Goal: Task Accomplishment & Management: Use online tool/utility

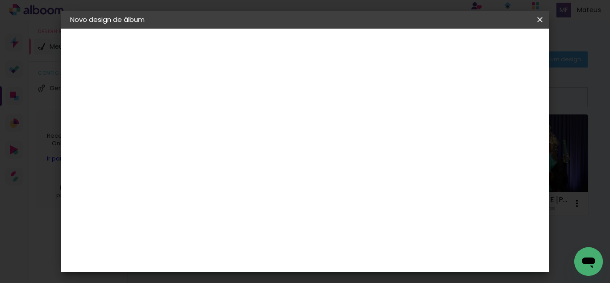
click at [216, 121] on input at bounding box center [216, 120] width 0 height 14
type input "DEBORA 20X40"
type paper-input "DEBORA 20X40"
click at [0, 0] on slot "Avançar" at bounding box center [0, 0] width 0 height 0
click at [383, 132] on paper-item "Tamanho Livre" at bounding box center [340, 136] width 86 height 20
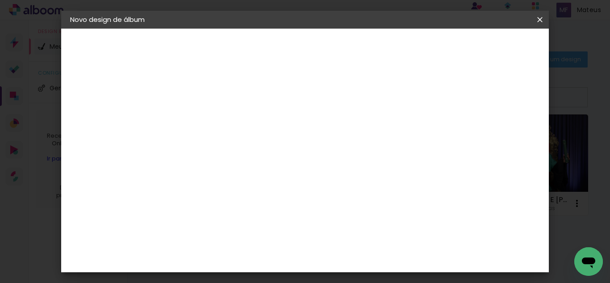
click at [0, 0] on slot "Avançar" at bounding box center [0, 0] width 0 height 0
click at [197, 188] on input "30" at bounding box center [187, 185] width 23 height 13
type input "20"
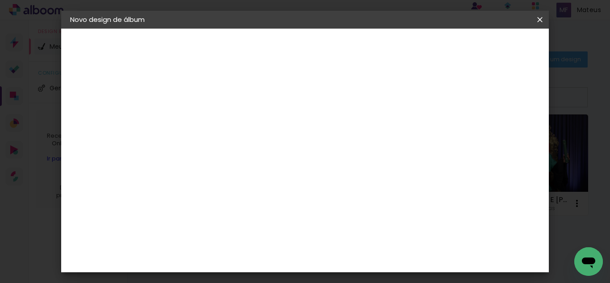
type paper-input "20"
click at [361, 243] on input "60" at bounding box center [354, 243] width 23 height 13
type input "40"
type paper-input "40"
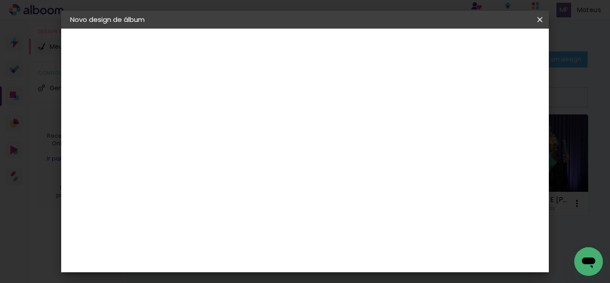
type input "4"
type paper-input "4"
click at [498, 222] on input "4" at bounding box center [494, 219] width 16 height 13
click at [498, 184] on div "20 cm cm cm mm A maioria das encadernadoras sugere 5mm de sangria." at bounding box center [341, 148] width 329 height 71
type input "3"
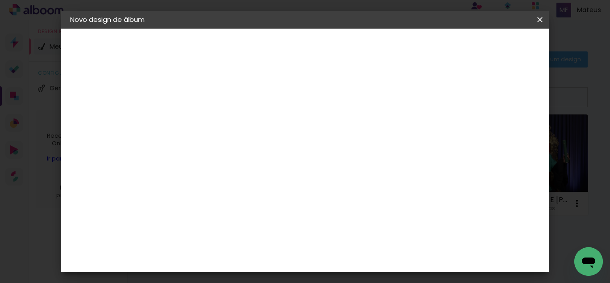
type paper-input "3"
click at [500, 140] on input "3" at bounding box center [494, 134] width 16 height 13
type input "6"
type paper-input "6"
click at [478, 103] on div "Mostrar sangria" at bounding box center [469, 102] width 59 height 11
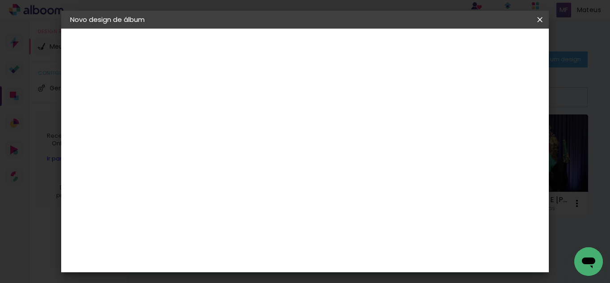
type paper-checkbox "on"
type input "1"
type paper-input "1"
click at [222, 104] on input "1" at bounding box center [210, 102] width 31 height 11
click at [484, 47] on span "Iniciar design" at bounding box center [464, 47] width 41 height 6
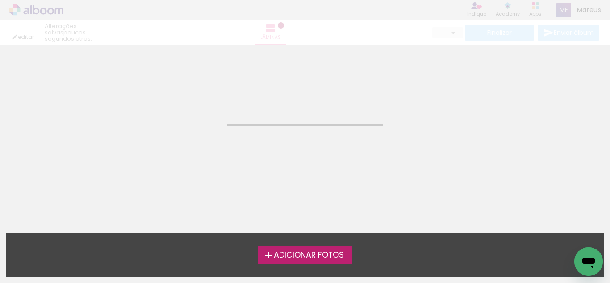
click at [302, 254] on span "Adicionar Fotos" at bounding box center [309, 255] width 70 height 8
click at [0, 0] on input "file" at bounding box center [0, 0] width 0 height 0
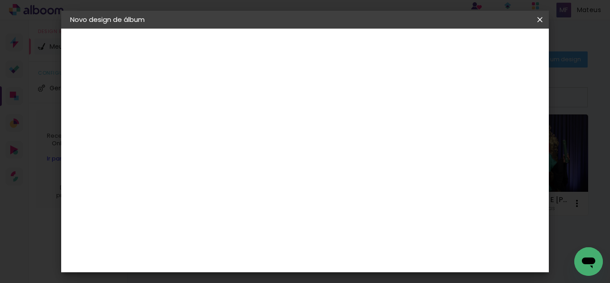
click at [216, 123] on input at bounding box center [216, 120] width 0 height 14
type input "[PERSON_NAME] 25X50"
type paper-input "[PERSON_NAME] 25X50"
click at [0, 0] on slot "Avançar" at bounding box center [0, 0] width 0 height 0
drag, startPoint x: 436, startPoint y: 135, endPoint x: 439, endPoint y: 129, distance: 7.4
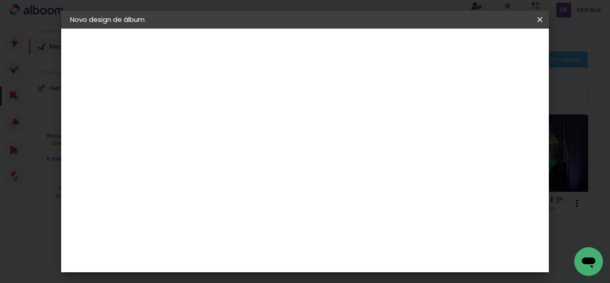
click at [383, 135] on paper-item "Tamanho Livre" at bounding box center [340, 136] width 86 height 20
click at [383, 43] on paper-button "Avançar" at bounding box center [361, 47] width 44 height 15
click at [440, 103] on div at bounding box center [436, 103] width 8 height 8
type paper-checkbox "on"
type input "1"
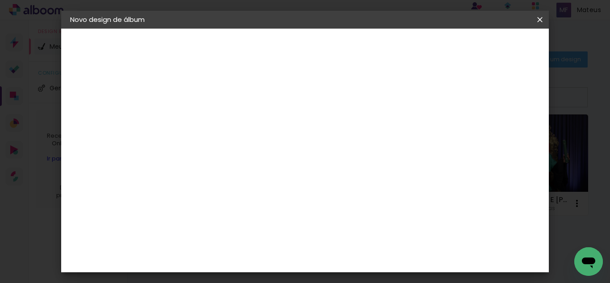
type paper-input "1"
click at [222, 106] on input "1" at bounding box center [210, 102] width 31 height 11
type input "4"
type paper-input "4"
click at [499, 137] on input "4" at bounding box center [495, 134] width 16 height 13
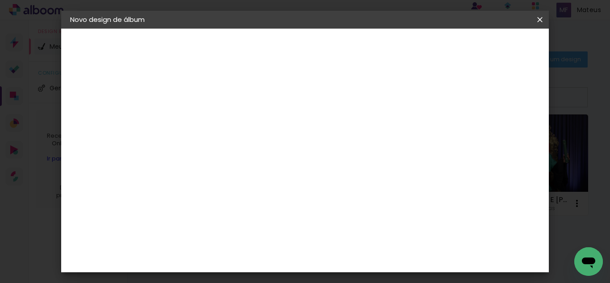
type input "3"
type paper-input "3"
click at [499, 137] on input "3" at bounding box center [496, 134] width 16 height 13
click at [197, 146] on input "30" at bounding box center [187, 145] width 23 height 13
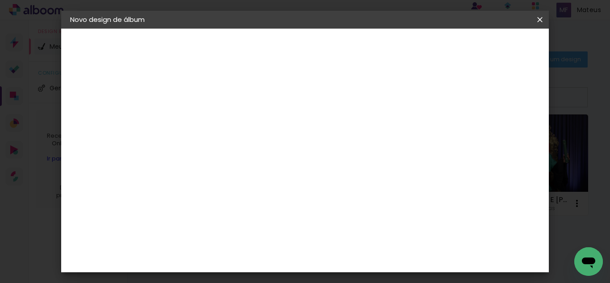
type input "3"
type input "25"
type paper-input "25"
click at [360, 251] on input "60" at bounding box center [354, 255] width 23 height 13
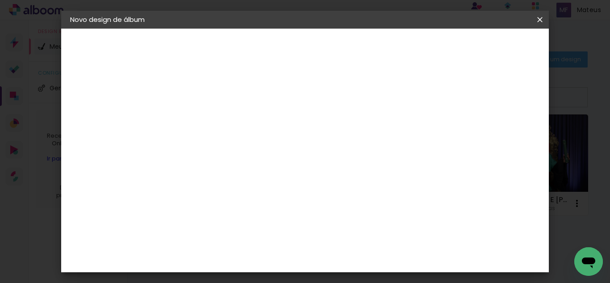
scroll to position [203, 0]
type input "50"
type paper-input "50"
click at [507, 50] on div "mm" at bounding box center [504, 65] width 36 height 31
click at [484, 46] on span "Iniciar design" at bounding box center [464, 47] width 41 height 6
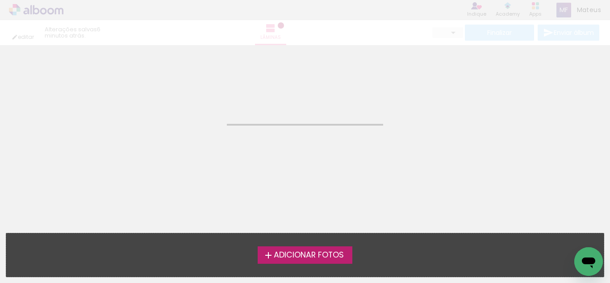
click at [329, 256] on span "Adicionar Fotos" at bounding box center [309, 255] width 70 height 8
click at [0, 0] on input "file" at bounding box center [0, 0] width 0 height 0
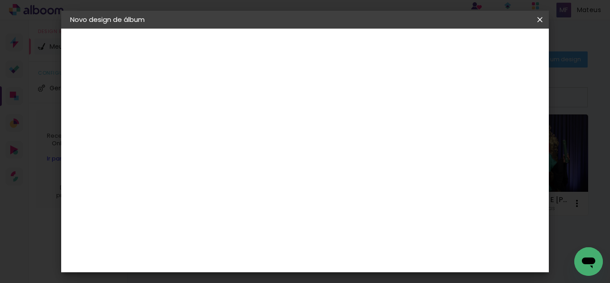
click at [216, 123] on input at bounding box center [216, 120] width 0 height 14
type input "IASMIM LAISLA 20X40"
type paper-input "IASMIM LAISLA 20X40"
click at [0, 0] on slot "Avançar" at bounding box center [0, 0] width 0 height 0
click at [383, 123] on div at bounding box center [340, 120] width 86 height 12
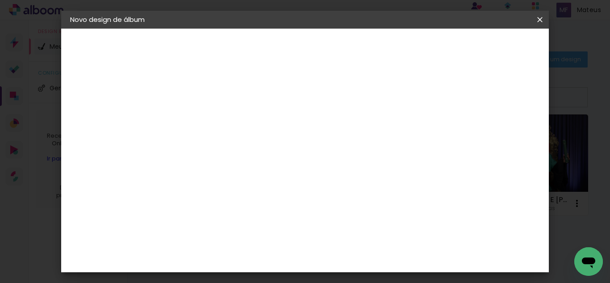
click at [383, 129] on paper-item "Tamanho Livre" at bounding box center [340, 136] width 86 height 20
click at [397, 58] on header "Fornecedor Escolha um fornecedor ou avance com o tamanho livre. Voltar Avançar" at bounding box center [286, 55] width 219 height 53
click at [0, 0] on slot "Avançar" at bounding box center [0, 0] width 0 height 0
type input "3"
type paper-input "3"
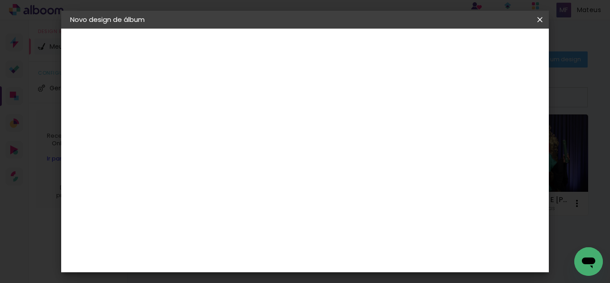
click at [224, 102] on input "3" at bounding box center [210, 102] width 31 height 11
type input "2"
type paper-input "2"
click at [220, 103] on input "2" at bounding box center [210, 102] width 31 height 11
type input "1"
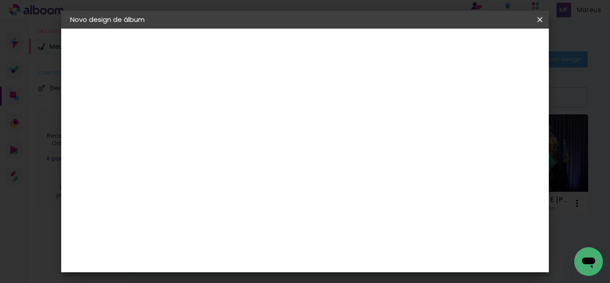
type paper-input "1"
click at [220, 103] on input "1" at bounding box center [210, 102] width 31 height 11
click at [195, 232] on input "30" at bounding box center [187, 230] width 23 height 13
type input "20"
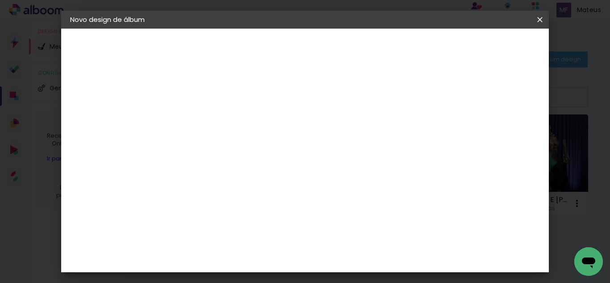
type paper-input "20"
click at [360, 198] on input "60" at bounding box center [354, 198] width 23 height 13
type input "40"
type paper-input "40"
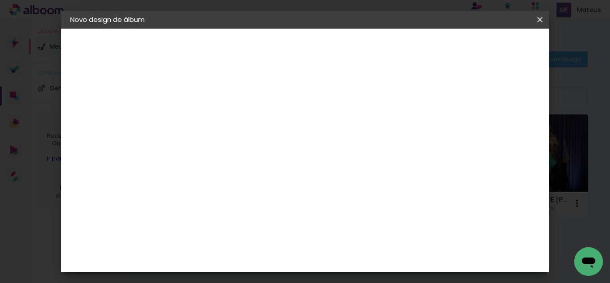
type input "4"
type paper-input "4"
click at [497, 142] on input "4" at bounding box center [494, 134] width 16 height 13
click at [497, 145] on div "20 cm cm cm mm A maioria das encadernadoras sugere 5mm de sangria." at bounding box center [341, 108] width 329 height 71
type input "3"
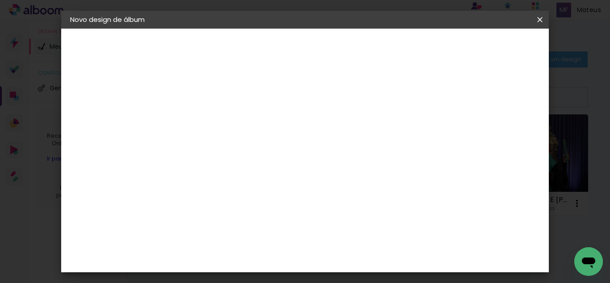
type paper-input "3"
click at [500, 139] on input "3" at bounding box center [494, 134] width 16 height 13
click at [493, 42] on paper-button "Iniciar design" at bounding box center [464, 47] width 59 height 15
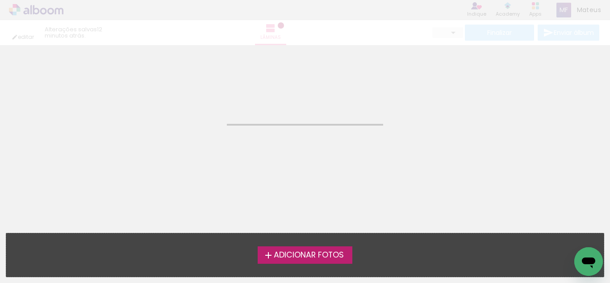
click at [297, 254] on span "Adicionar Fotos" at bounding box center [309, 255] width 70 height 8
click at [0, 0] on input "file" at bounding box center [0, 0] width 0 height 0
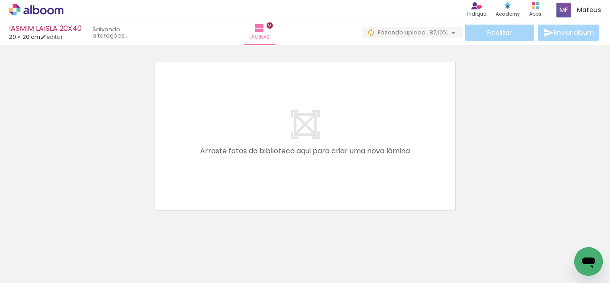
click at [363, 98] on quentale-layouter at bounding box center [305, 135] width 306 height 153
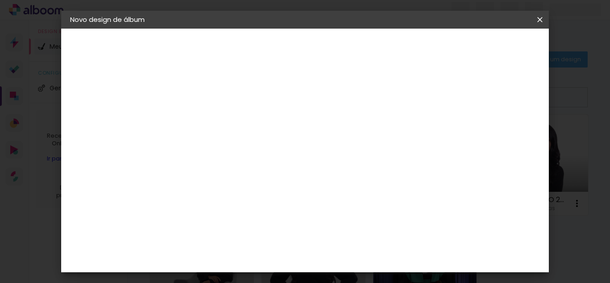
click at [216, 122] on input at bounding box center [216, 120] width 0 height 14
click at [216, 116] on input at bounding box center [216, 120] width 0 height 14
type input "[PERSON_NAME] 25X50"
drag, startPoint x: 505, startPoint y: 47, endPoint x: 497, endPoint y: 49, distance: 7.7
click at [0, 0] on slot "Avançar" at bounding box center [0, 0] width 0 height 0
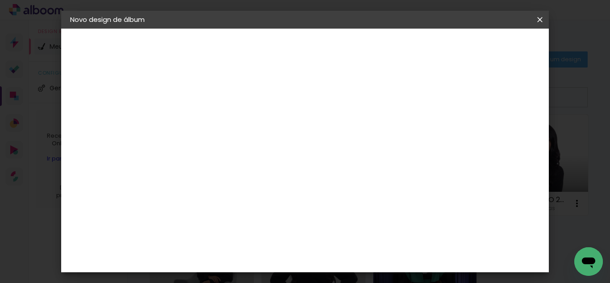
click at [383, 127] on paper-item "Tamanho Livre" at bounding box center [340, 136] width 86 height 20
click at [0, 0] on slot "Avançar" at bounding box center [0, 0] width 0 height 0
click at [440, 101] on div at bounding box center [436, 103] width 8 height 8
type paper-checkbox "on"
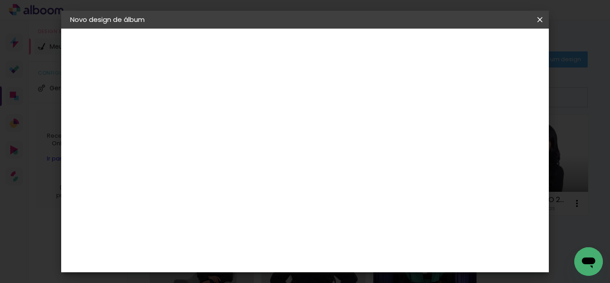
click at [202, 149] on div "cm" at bounding box center [205, 145] width 11 height 13
type input "3"
type input "25"
type paper-input "25"
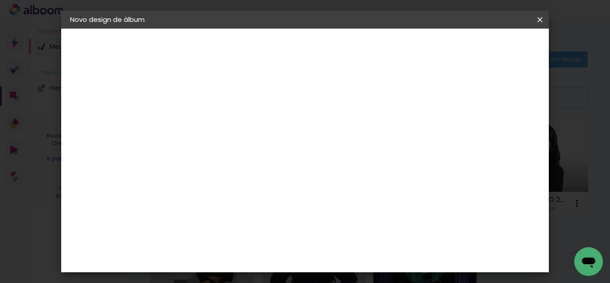
click at [361, 254] on input "60" at bounding box center [354, 255] width 23 height 13
type input "50"
type paper-input "50"
type input "4"
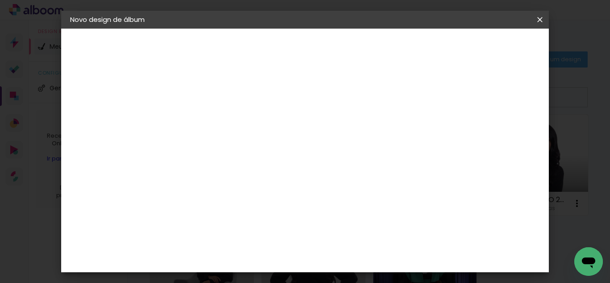
type paper-input "4"
click at [500, 92] on input "4" at bounding box center [494, 89] width 16 height 13
type input "3"
type paper-input "3"
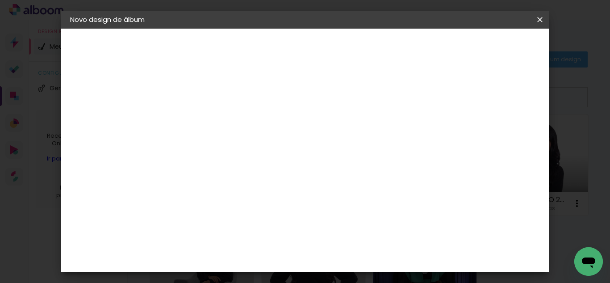
click at [502, 138] on input "3" at bounding box center [496, 134] width 16 height 13
type input "1"
type paper-input "1"
click at [219, 107] on input "1" at bounding box center [210, 102] width 31 height 11
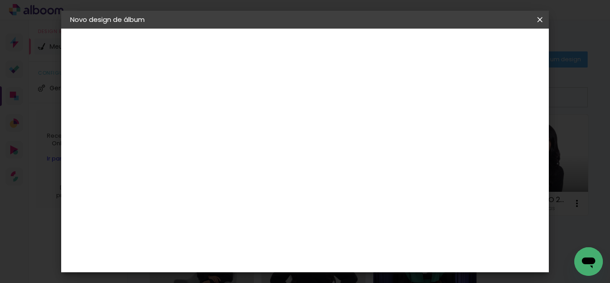
click at [484, 50] on span "Iniciar design" at bounding box center [464, 47] width 41 height 6
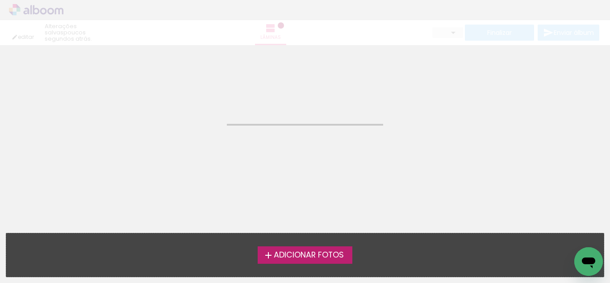
click at [305, 255] on span "Adicionar Fotos" at bounding box center [309, 255] width 70 height 8
click at [0, 0] on input "file" at bounding box center [0, 0] width 0 height 0
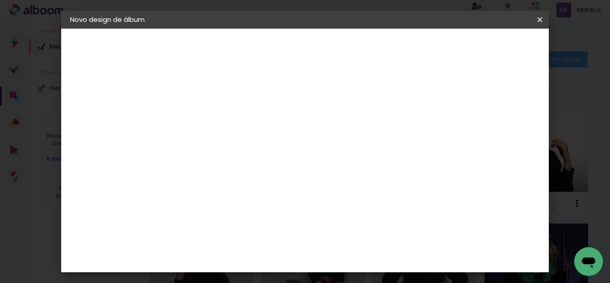
click at [216, 114] on input at bounding box center [216, 120] width 0 height 14
type input "[PERSON_NAME] [PERSON_NAME] 20X40"
click at [308, 50] on paper-button "Avançar" at bounding box center [286, 47] width 44 height 15
click at [383, 147] on div at bounding box center [340, 153] width 86 height 12
click at [383, 140] on paper-item "Tamanho Livre" at bounding box center [340, 136] width 86 height 20
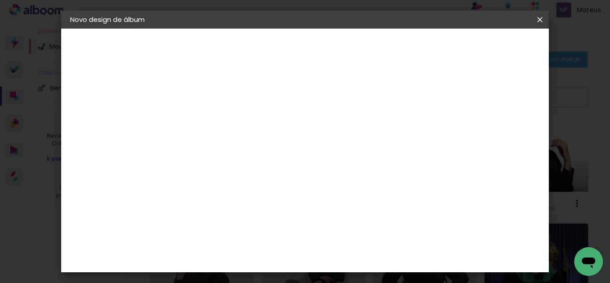
click at [0, 0] on slot "Avançar" at bounding box center [0, 0] width 0 height 0
type input "1"
type paper-input "1"
click at [220, 105] on input "1" at bounding box center [210, 102] width 31 height 11
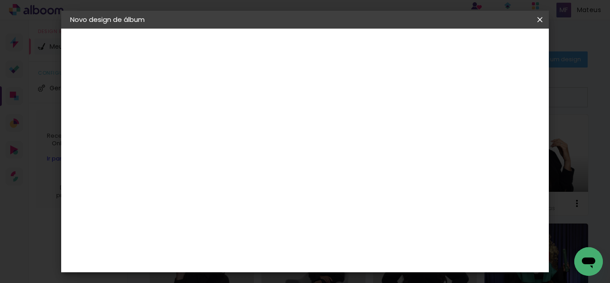
click at [194, 147] on input "30" at bounding box center [187, 145] width 23 height 13
type input "20"
type paper-input "20"
click at [356, 258] on input "60" at bounding box center [354, 255] width 23 height 13
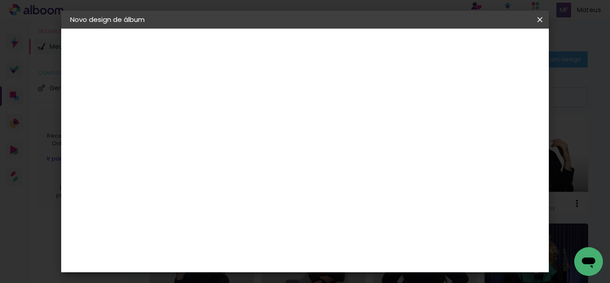
click at [361, 257] on input "60" at bounding box center [354, 255] width 23 height 13
type input "40"
type paper-input "40"
type input "4"
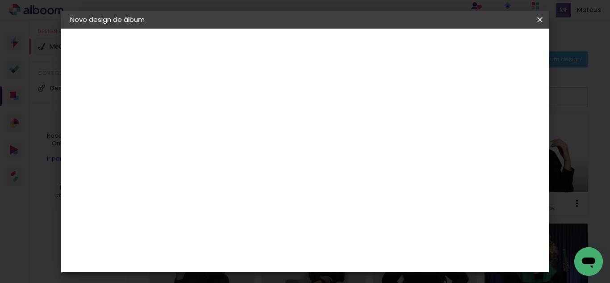
type paper-input "4"
click at [497, 117] on input "4" at bounding box center [494, 112] width 16 height 13
click at [497, 50] on div "20 cm cm cm mm A maioria das encadernadoras sugere 5mm de sangria." at bounding box center [341, 14] width 329 height 71
type input "3"
type paper-input "3"
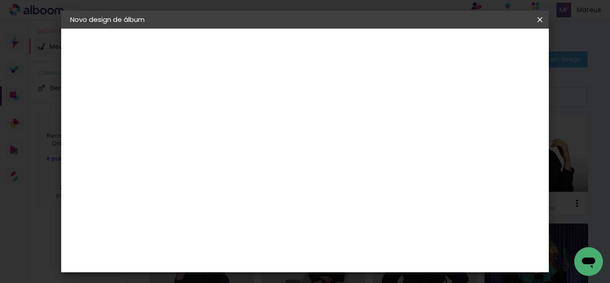
click at [500, 140] on input "3" at bounding box center [494, 134] width 16 height 13
type input "5"
type paper-input "5"
click at [440, 102] on div at bounding box center [436, 103] width 8 height 8
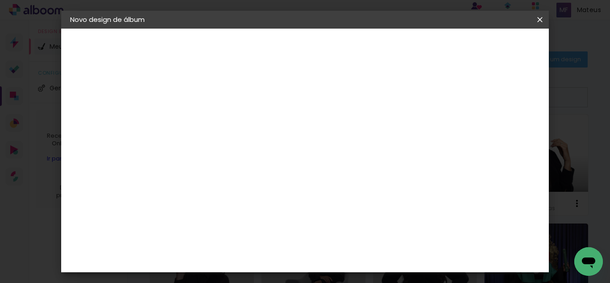
type paper-checkbox "on"
click at [493, 42] on paper-button "Iniciar design" at bounding box center [464, 47] width 59 height 15
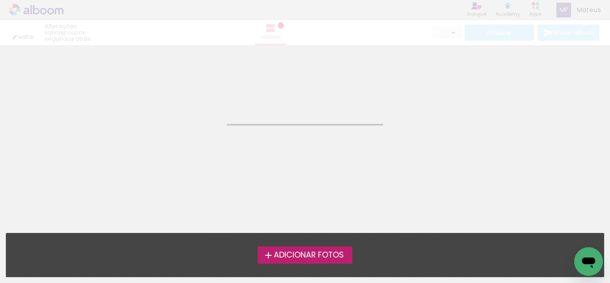
click at [308, 255] on span "Adicionar Fotos" at bounding box center [309, 255] width 70 height 8
click at [0, 0] on input "file" at bounding box center [0, 0] width 0 height 0
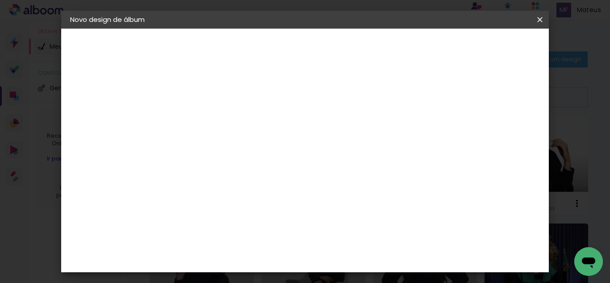
click at [0, 0] on div at bounding box center [0, 0] width 0 height 0
click at [216, 125] on input at bounding box center [216, 120] width 0 height 14
type input "[PERSON_NAME] 20X40"
type paper-input "[PERSON_NAME] 20X40"
click at [308, 53] on paper-button "Avançar" at bounding box center [286, 47] width 44 height 15
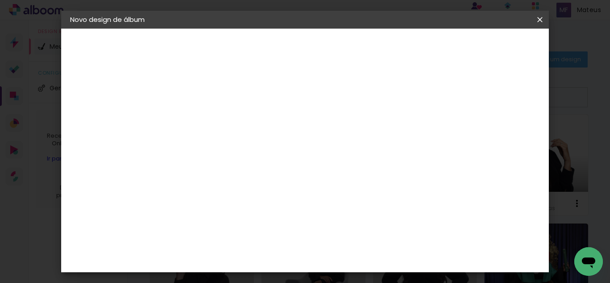
click at [0, 0] on slot "Tamanho Livre" at bounding box center [0, 0] width 0 height 0
click at [0, 0] on slot "Avançar" at bounding box center [0, 0] width 0 height 0
click at [197, 232] on input "30" at bounding box center [187, 230] width 23 height 13
type input "20"
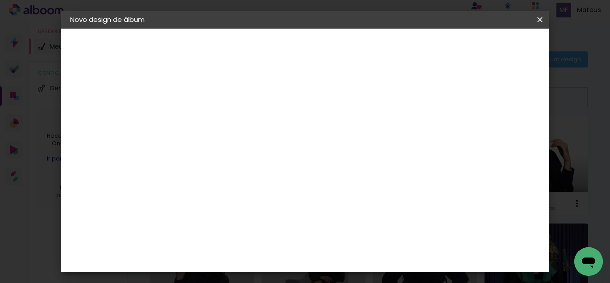
type paper-input "20"
click at [362, 196] on input "60" at bounding box center [354, 198] width 23 height 13
type input "40"
type paper-input "40"
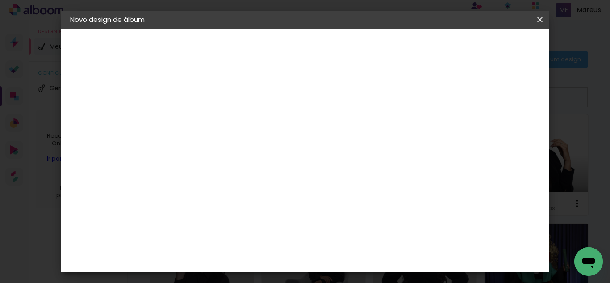
click at [440, 102] on div at bounding box center [436, 103] width 8 height 8
type paper-checkbox "on"
type input "4"
type paper-input "4"
click at [498, 220] on input "4" at bounding box center [494, 219] width 16 height 13
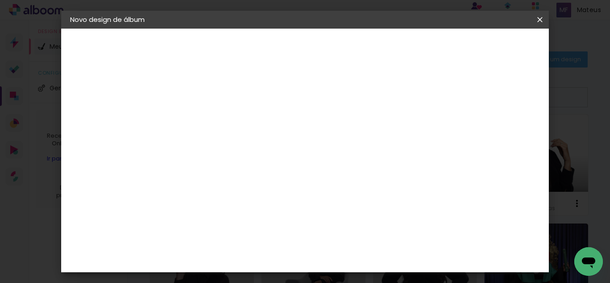
click at [498, 184] on div "20 cm cm cm mm A maioria das encadernadoras sugere 5mm de sangria." at bounding box center [341, 148] width 329 height 71
type input "3"
type paper-input "3"
click at [498, 135] on input "3" at bounding box center [494, 134] width 16 height 13
type input "1"
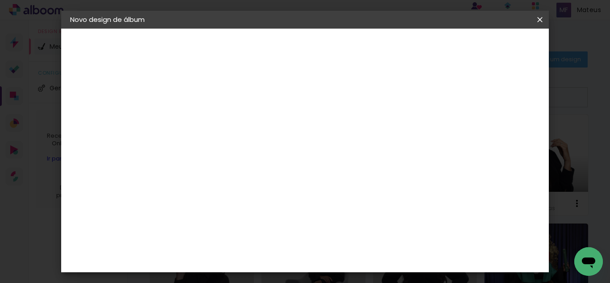
type paper-input "1"
click at [222, 103] on input "1" at bounding box center [210, 102] width 31 height 11
click at [484, 47] on span "Iniciar design" at bounding box center [464, 47] width 41 height 6
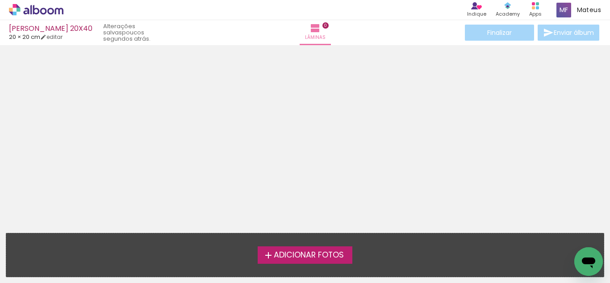
click at [322, 256] on span "Adicionar Fotos" at bounding box center [309, 255] width 70 height 8
click at [0, 0] on input "file" at bounding box center [0, 0] width 0 height 0
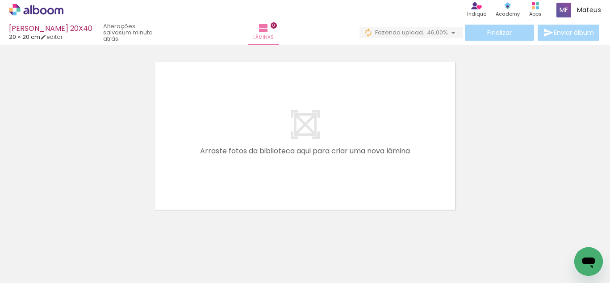
click at [454, 105] on quentale-layouter at bounding box center [305, 135] width 306 height 153
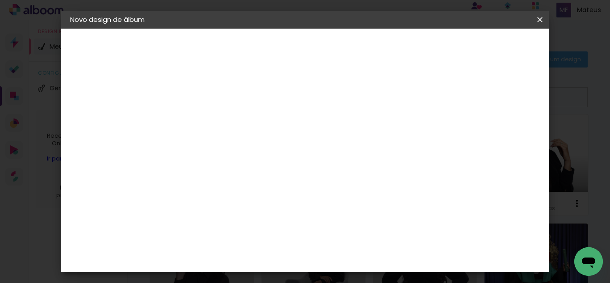
click at [216, 118] on input at bounding box center [216, 120] width 0 height 14
type input "SUENIA 30X48"
type paper-input "SUENIA 30X48"
click at [308, 47] on link "Avançar" at bounding box center [284, 47] width 48 height 15
click at [0, 0] on slot "Tamanho Livre" at bounding box center [0, 0] width 0 height 0
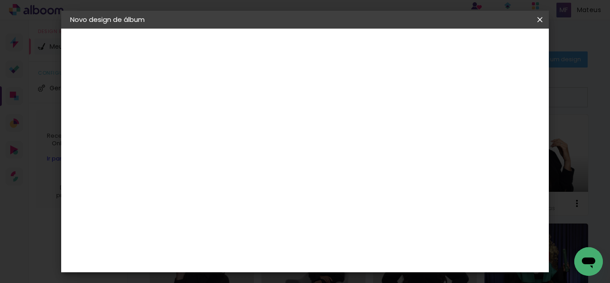
click at [383, 45] on paper-button "Avançar" at bounding box center [361, 47] width 44 height 15
type input "1"
type paper-input "1"
click at [223, 106] on input "1" at bounding box center [210, 102] width 31 height 11
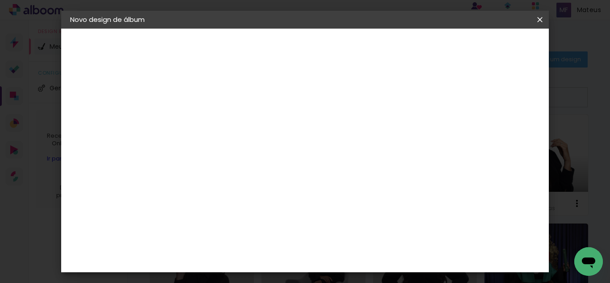
click at [367, 242] on div "cm" at bounding box center [371, 241] width 11 height 13
type input "6"
type input "48"
type paper-input "48"
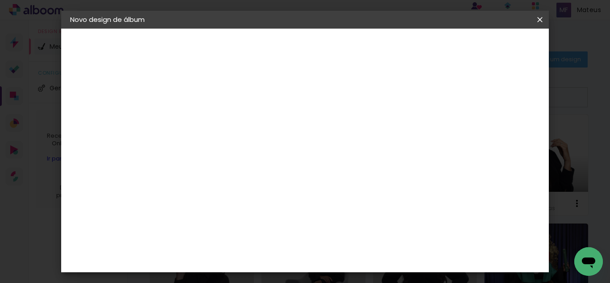
type input "4"
type paper-input "4"
click at [480, 237] on input "4" at bounding box center [476, 235] width 16 height 13
click at [467, 29] on div "mm Mostrar sangria 24 cm cm cm mm A maioria das encadernadoras sugere 5mm de sa…" at bounding box center [321, 29] width 289 height 0
type input "3"
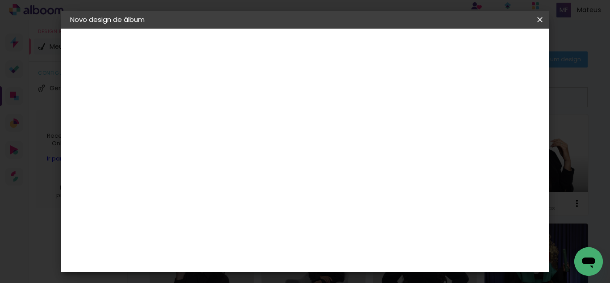
type paper-input "3"
click at [482, 140] on input "3" at bounding box center [477, 134] width 16 height 13
type input "6"
type paper-input "6"
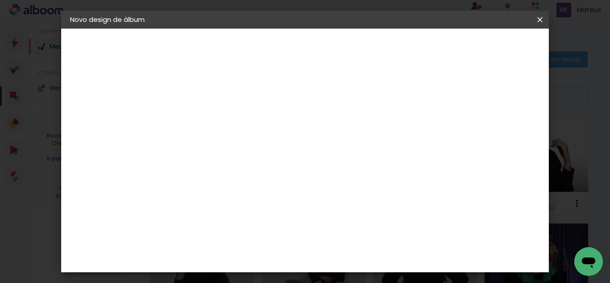
click at [478, 142] on input "6" at bounding box center [475, 134] width 16 height 13
click at [467, 184] on div "24 cm cm cm mm A maioria das encadernadoras sugere 5mm de sangria." at bounding box center [321, 148] width 289 height 71
type input "5"
type paper-input "5"
click at [480, 138] on input "5" at bounding box center [475, 134] width 16 height 13
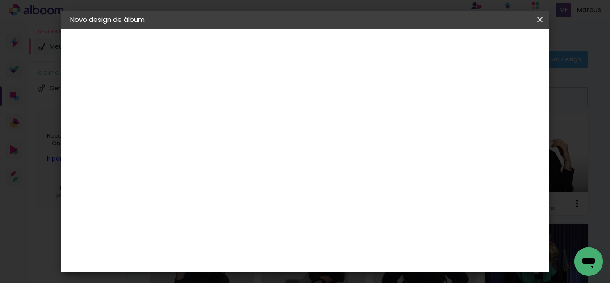
type input "4"
type paper-input "4"
click at [480, 138] on input "4" at bounding box center [476, 134] width 16 height 13
type input "3"
type paper-input "3"
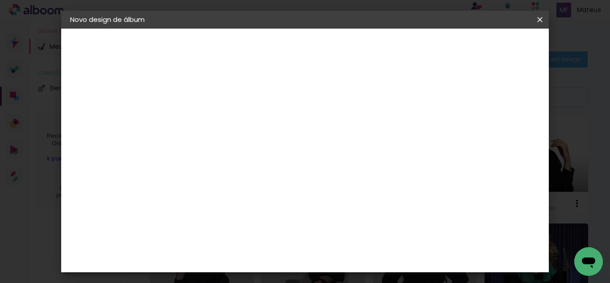
click at [480, 138] on input "3" at bounding box center [477, 134] width 16 height 13
click at [467, 95] on div "mm Mostrar sangria" at bounding box center [321, 71] width 289 height 84
click at [400, 101] on div at bounding box center [396, 103] width 8 height 8
type paper-checkbox "on"
click at [444, 44] on span "Iniciar design" at bounding box center [424, 47] width 41 height 6
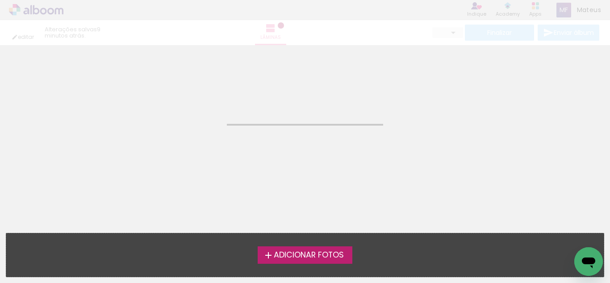
click at [318, 258] on span "Adicionar Fotos" at bounding box center [309, 255] width 70 height 8
click at [0, 0] on input "file" at bounding box center [0, 0] width 0 height 0
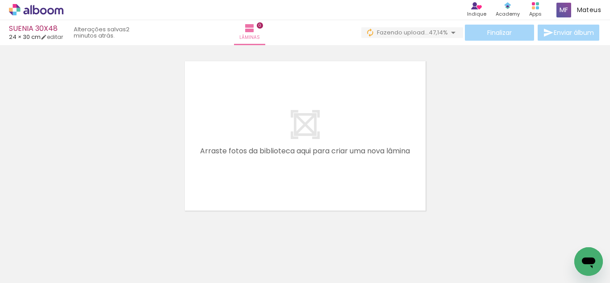
click at [348, 124] on quentale-layouter at bounding box center [305, 135] width 244 height 153
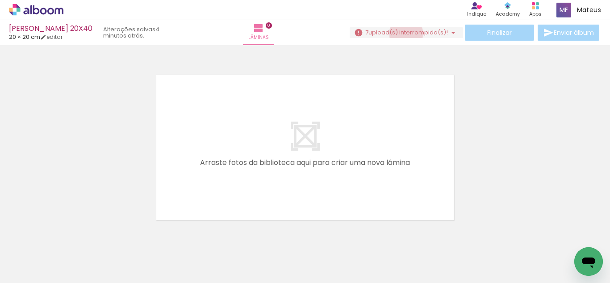
click at [402, 34] on span "upload(s) interrompido(s)!" at bounding box center [409, 32] width 80 height 8
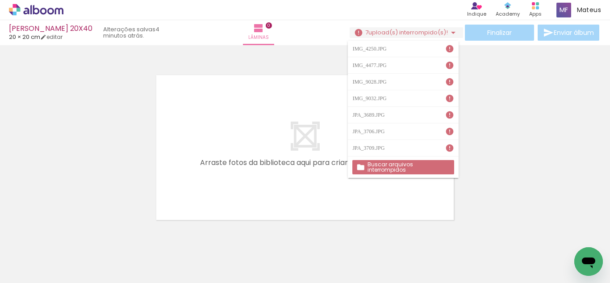
click at [0, 0] on slot "Buscar arquivos interrompidos" at bounding box center [0, 0] width 0 height 0
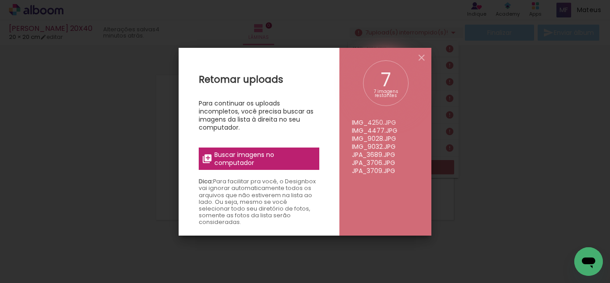
click at [275, 155] on span "Buscar imagens no computador" at bounding box center [264, 159] width 100 height 16
click at [0, 0] on input "file" at bounding box center [0, 0] width 0 height 0
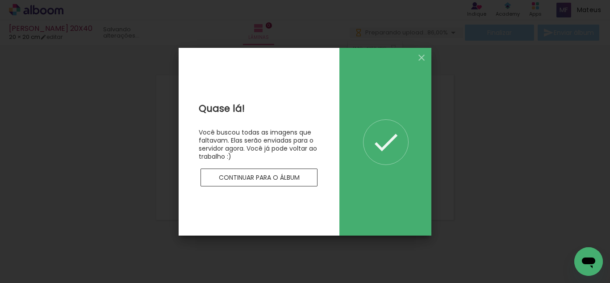
click at [273, 186] on paper-button "Continuar para o álbum" at bounding box center [259, 177] width 117 height 18
